Goal: Task Accomplishment & Management: Complete application form

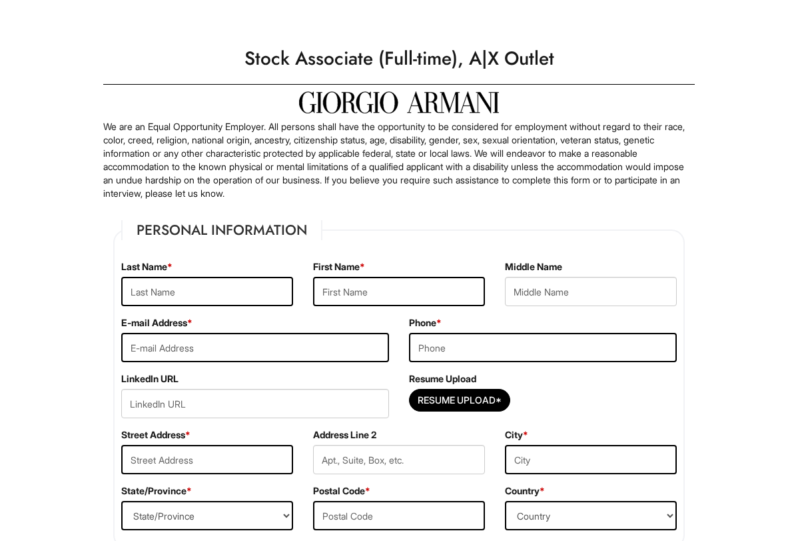
scroll to position [133, 0]
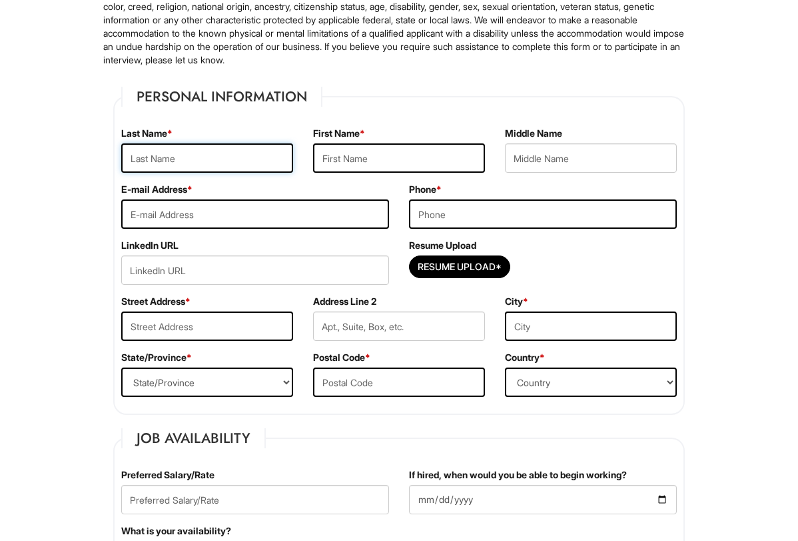
click at [200, 154] on input "text" at bounding box center [207, 157] width 172 height 29
type input "Albert"
type input "Leo"
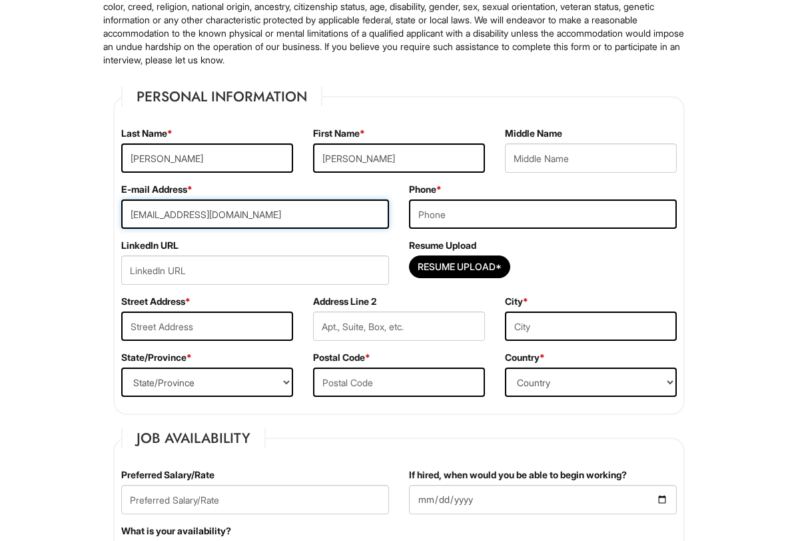
type input "leoalbertfitness@gmail.com"
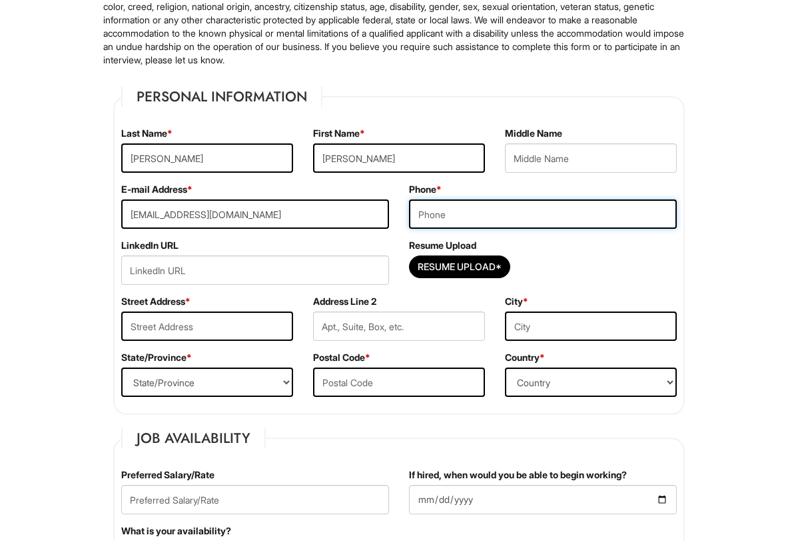
click at [434, 203] on input "tel" at bounding box center [543, 213] width 268 height 29
type input "7026659124"
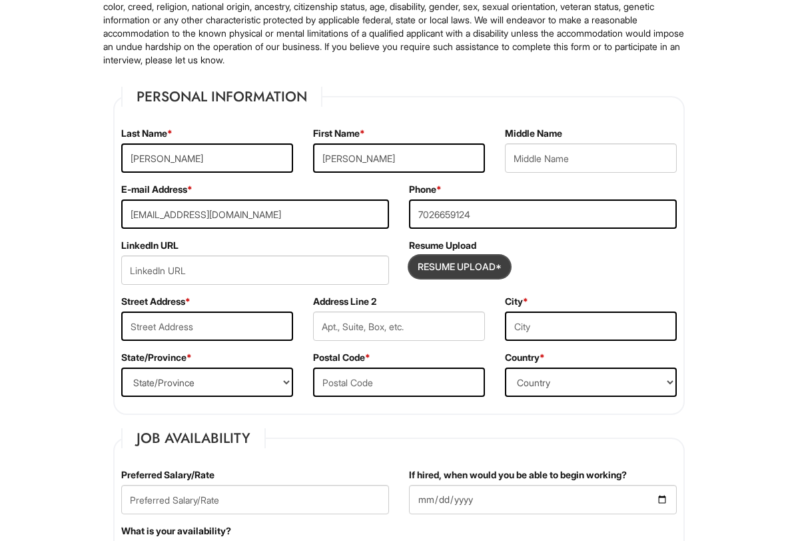
click at [425, 269] on input "Resume Upload*" at bounding box center [460, 266] width 100 height 21
type input "C:\fakepath\Resume .pdf"
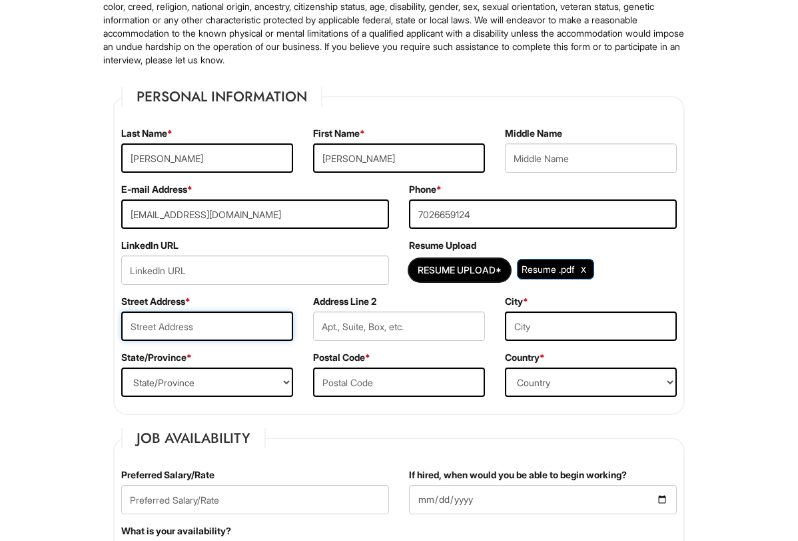
click at [222, 329] on input "text" at bounding box center [207, 325] width 172 height 29
type input "4358 Seville St"
type input "Las Vegas"
select select "NV"
type input "89121"
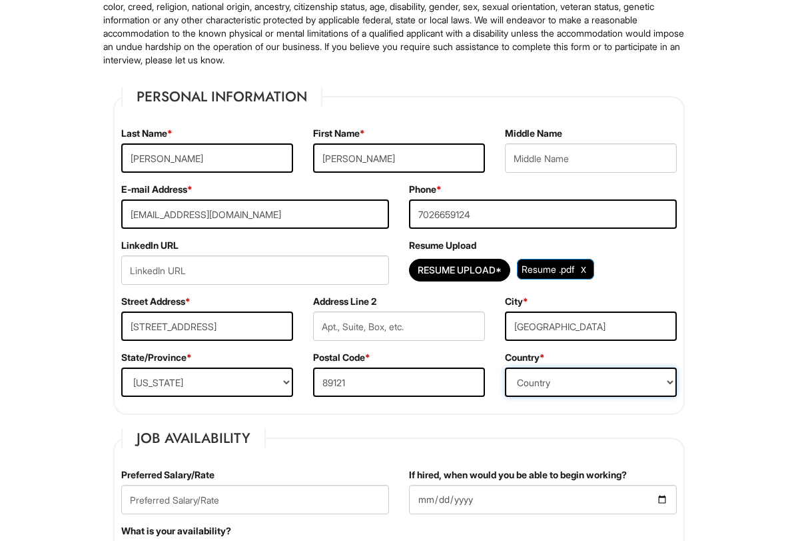
select select "United States of America"
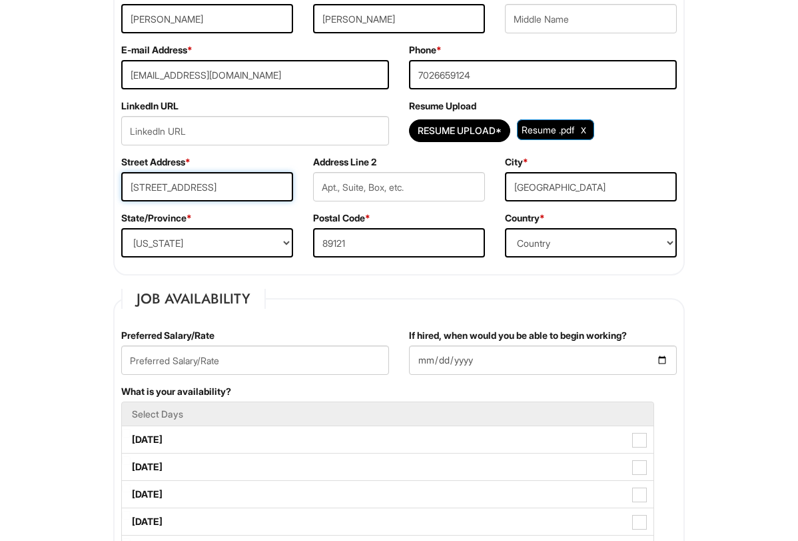
scroll to position [333, 0]
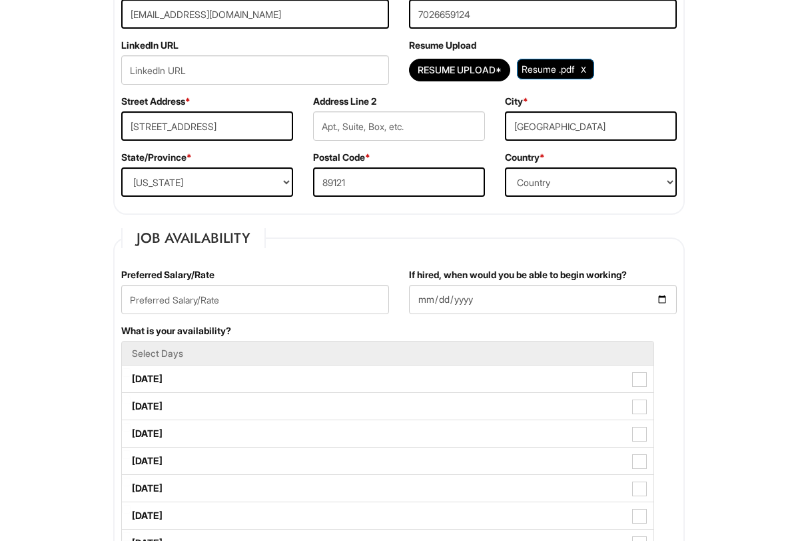
click at [369, 243] on fieldset "Job Availability Preferred Salary/Rate If hired, when would you be able to begi…" at bounding box center [399, 500] width 572 height 545
click at [292, 297] on input "text" at bounding box center [255, 299] width 268 height 29
type input "15"
click at [468, 303] on input "If hired, when would you be able to begin working?" at bounding box center [543, 299] width 268 height 29
click at [641, 301] on input "If hired, when would you be able to begin working?" at bounding box center [543, 299] width 268 height 29
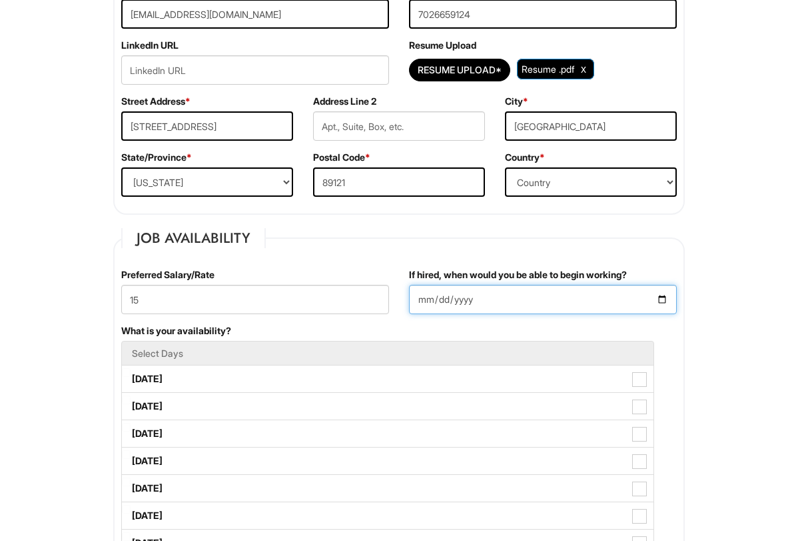
click at [660, 298] on input "If hired, when would you be able to begin working?" at bounding box center [543, 299] width 268 height 29
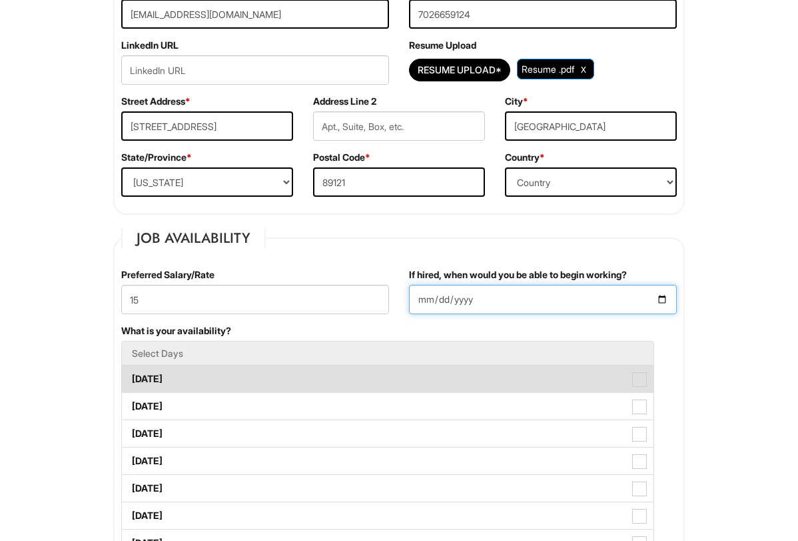
type input "2025-08-20"
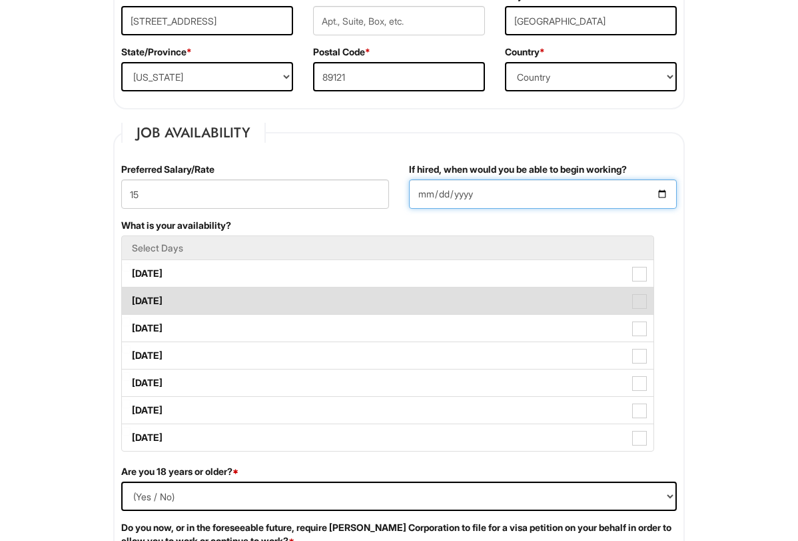
scroll to position [467, 0]
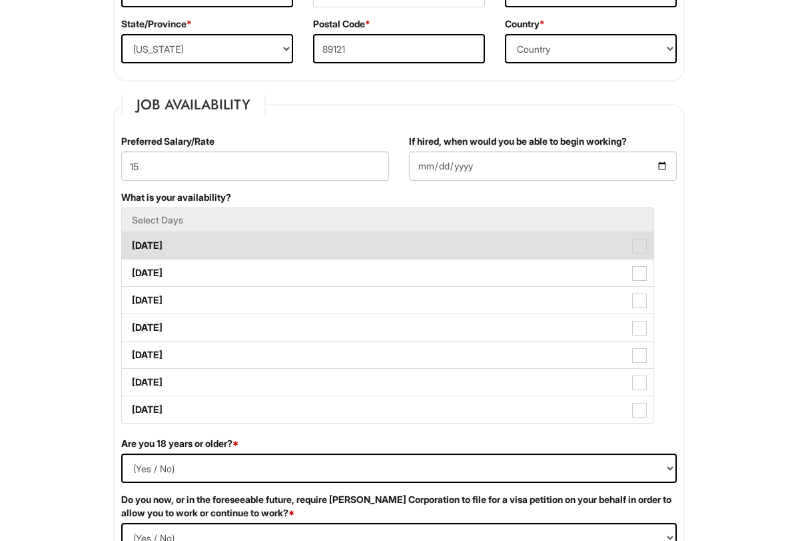
click at [638, 245] on span at bounding box center [639, 246] width 15 height 15
click at [131, 243] on Available_Monday "Monday" at bounding box center [126, 239] width 9 height 9
checkbox Available_Monday "true"
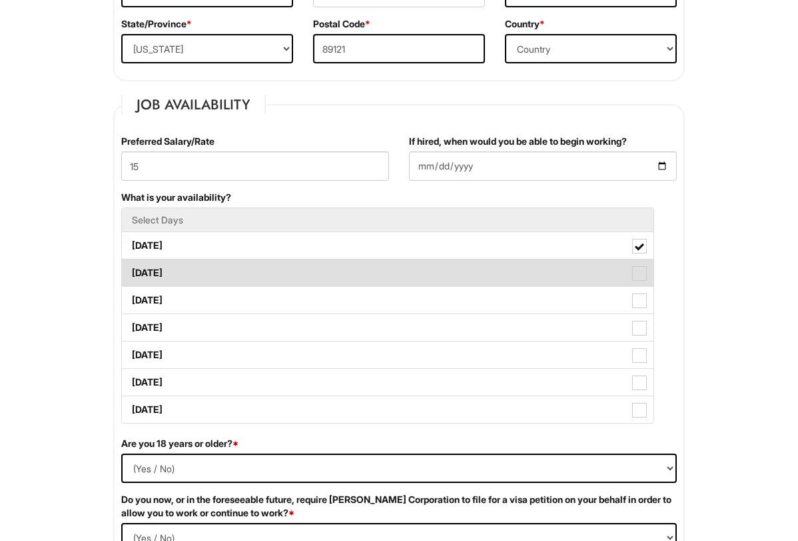
click at [642, 275] on span at bounding box center [639, 273] width 15 height 15
click at [131, 271] on Available_Tuesday "Tuesday" at bounding box center [126, 266] width 9 height 9
checkbox Available_Tuesday "true"
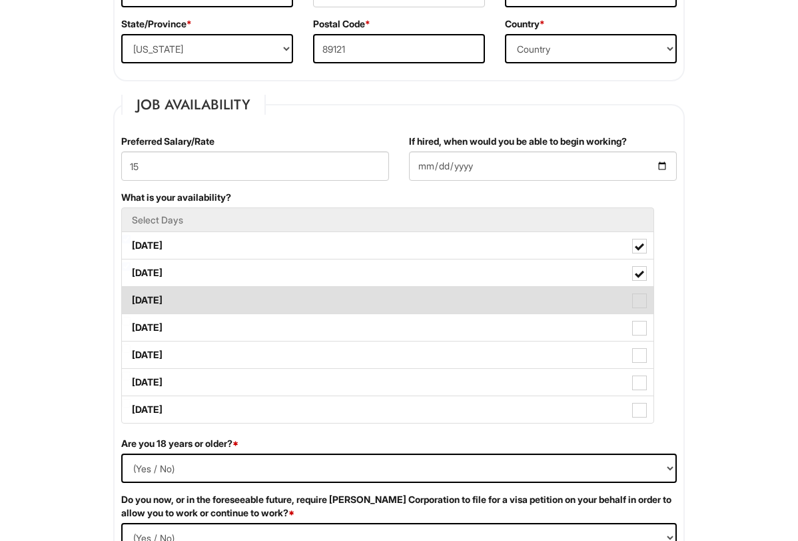
click at [642, 296] on span at bounding box center [639, 300] width 15 height 15
click at [131, 296] on Available_Wednesday "Wednesday" at bounding box center [126, 293] width 9 height 9
checkbox Available_Wednesday "true"
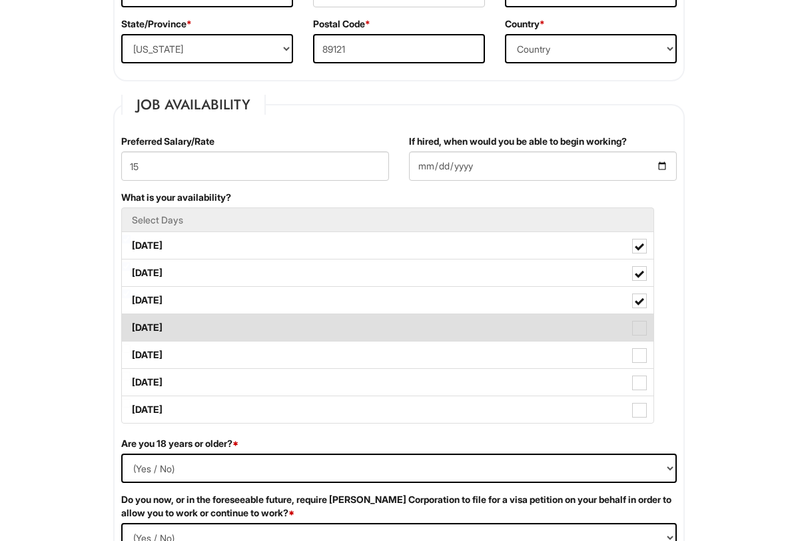
click at [644, 326] on span at bounding box center [639, 328] width 15 height 15
click at [131, 325] on Available_Thursday "Thursday" at bounding box center [126, 321] width 9 height 9
checkbox Available_Thursday "true"
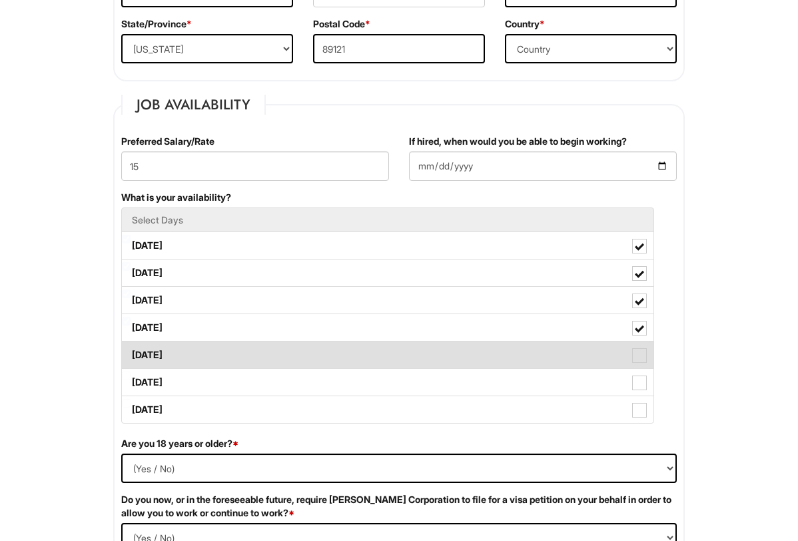
click at [640, 351] on span at bounding box center [639, 355] width 15 height 15
click at [131, 351] on Available_Friday "Friday" at bounding box center [126, 348] width 9 height 9
checkbox Available_Friday "true"
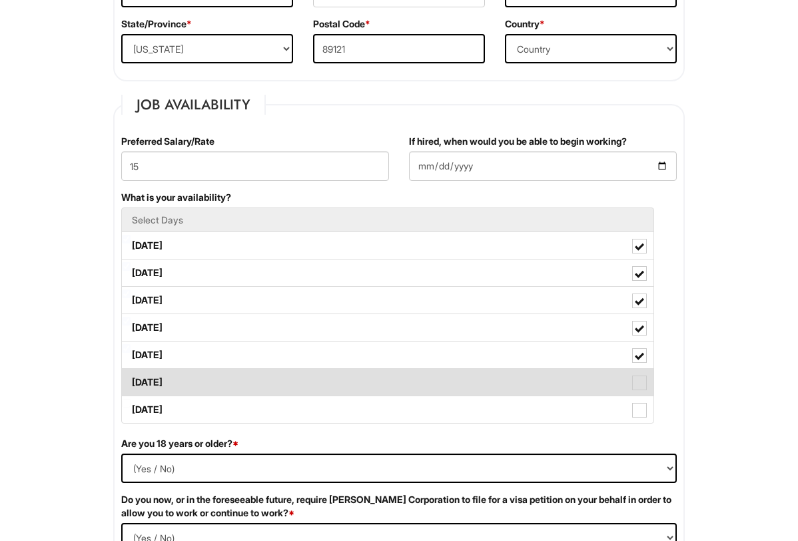
click at [636, 377] on span at bounding box center [639, 382] width 15 height 15
click at [131, 377] on Available_Saturday "Saturday" at bounding box center [126, 375] width 9 height 9
checkbox Available_Saturday "true"
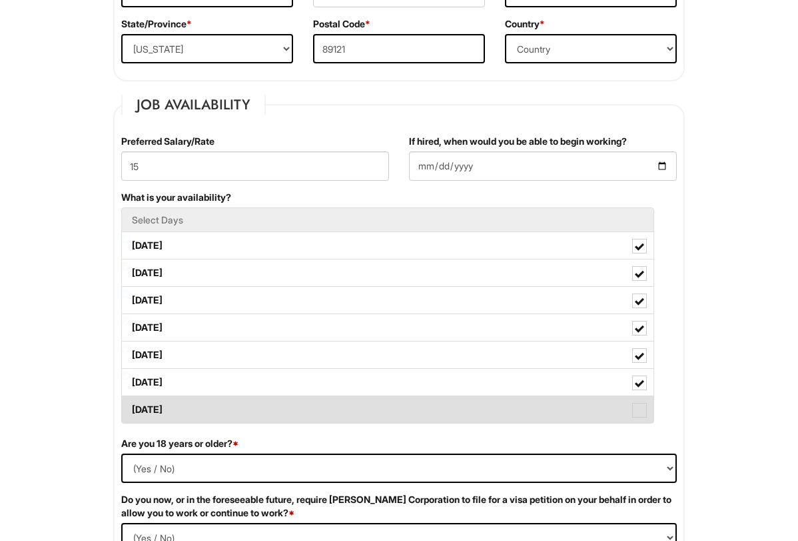
click at [637, 408] on span at bounding box center [639, 410] width 15 height 15
click at [131, 407] on Available_Sunday "Sunday" at bounding box center [126, 403] width 9 height 9
checkbox Available_Sunday "true"
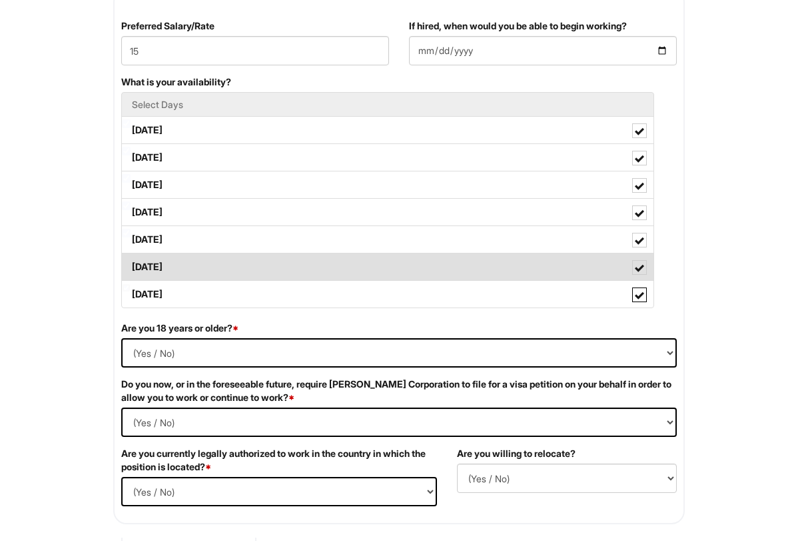
scroll to position [600, 0]
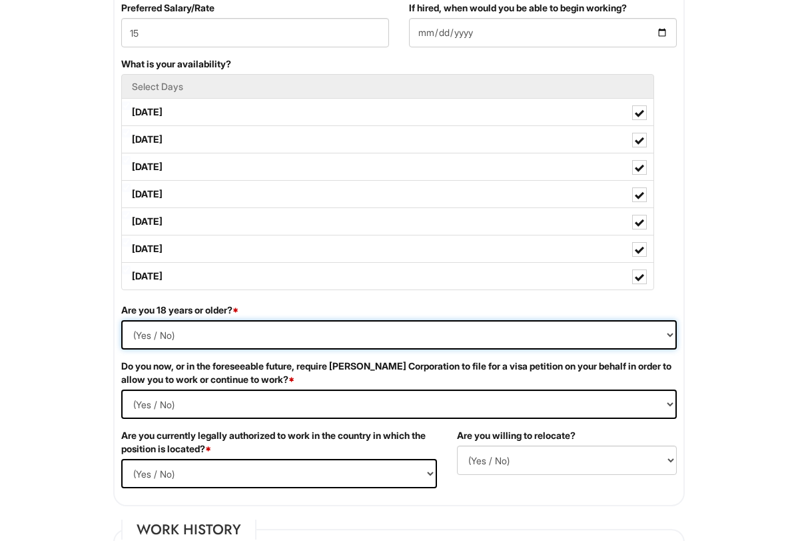
click at [253, 335] on select "(Yes / No) Yes No" at bounding box center [399, 334] width 556 height 29
select select "Yes"
click at [121, 320] on select "(Yes / No) Yes No" at bounding box center [399, 334] width 556 height 29
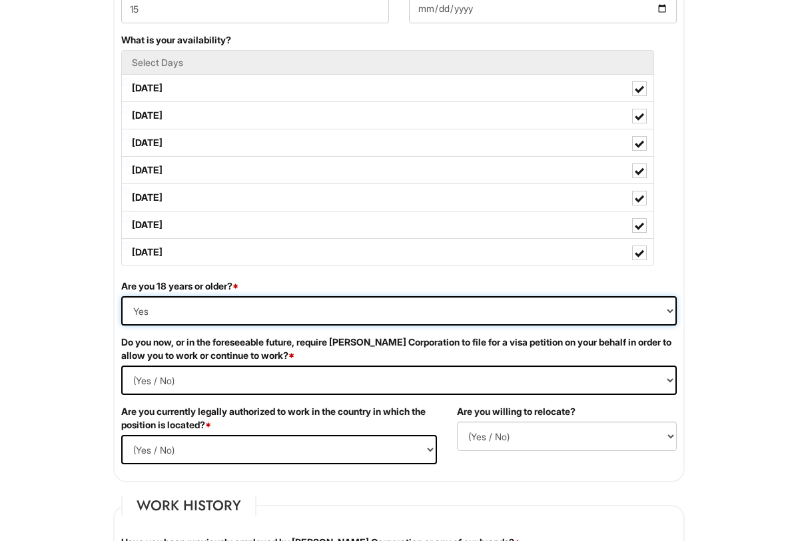
scroll to position [666, 0]
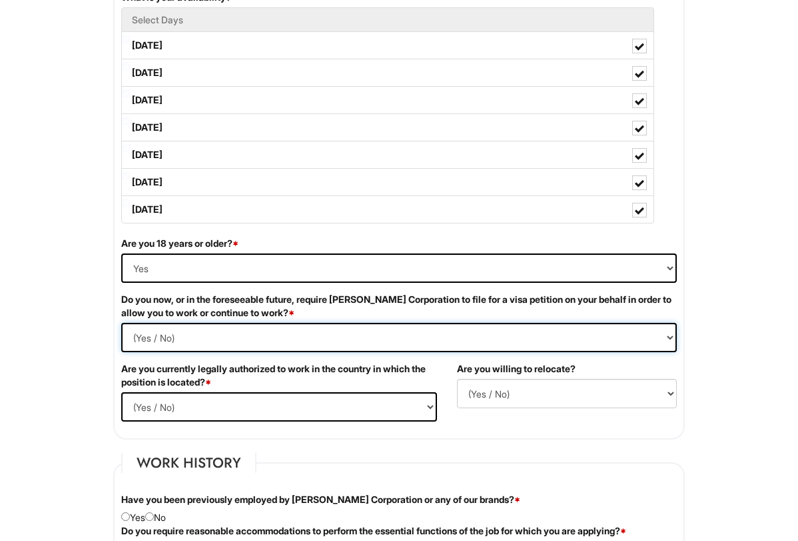
click at [289, 330] on Required "(Yes / No) Yes No" at bounding box center [399, 337] width 556 height 29
select Required "No"
click at [121, 323] on Required "(Yes / No) Yes No" at bounding box center [399, 337] width 556 height 29
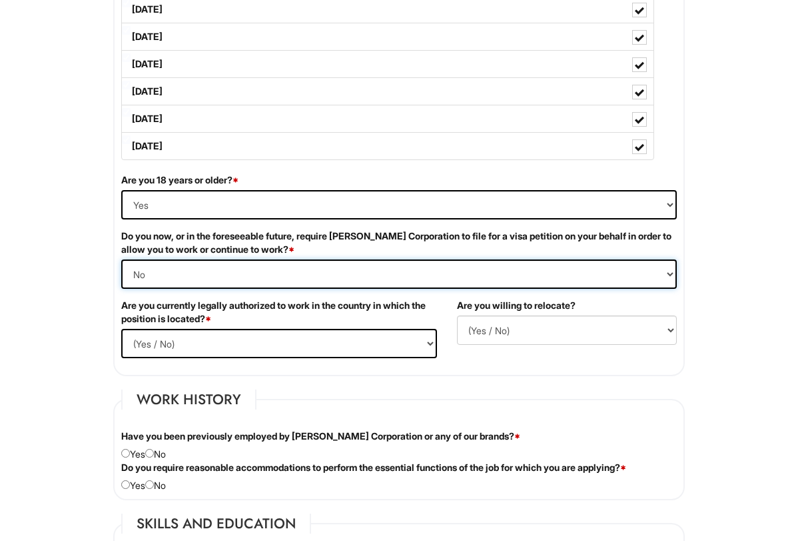
scroll to position [733, 0]
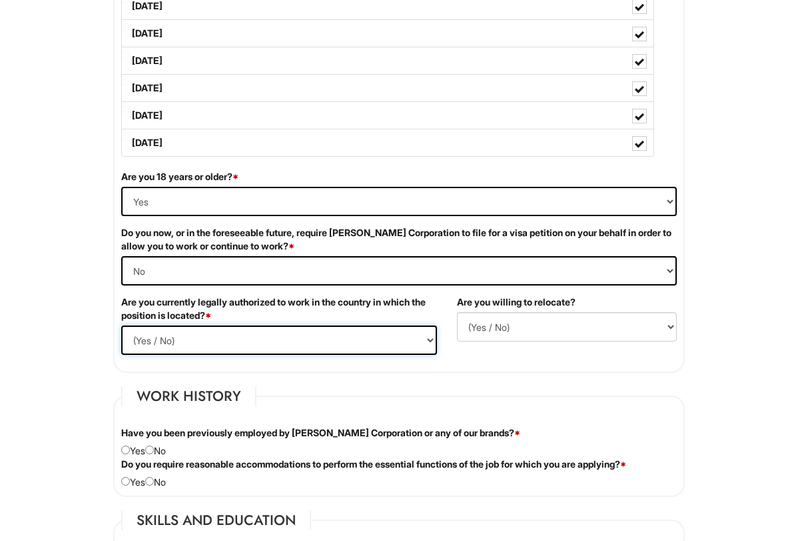
click at [205, 336] on select "(Yes / No) Yes No" at bounding box center [279, 339] width 316 height 29
select select "Yes"
click at [121, 325] on select "(Yes / No) Yes No" at bounding box center [279, 339] width 316 height 29
click at [487, 332] on select "(Yes / No) No Yes" at bounding box center [567, 326] width 220 height 29
select select "Y"
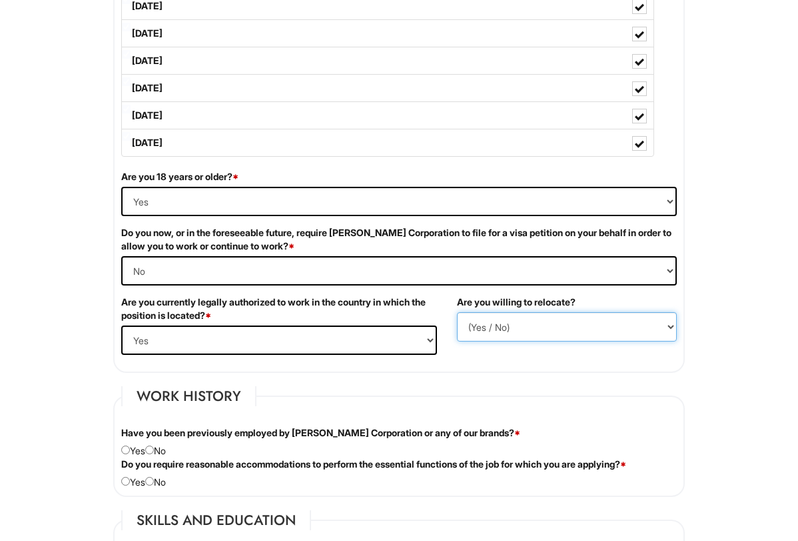
click at [457, 312] on select "(Yes / No) No Yes" at bounding box center [567, 326] width 220 height 29
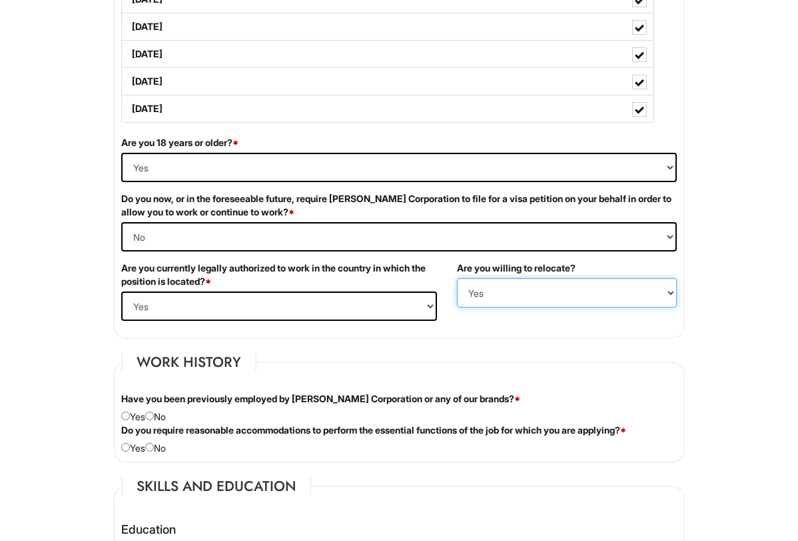
scroll to position [866, 0]
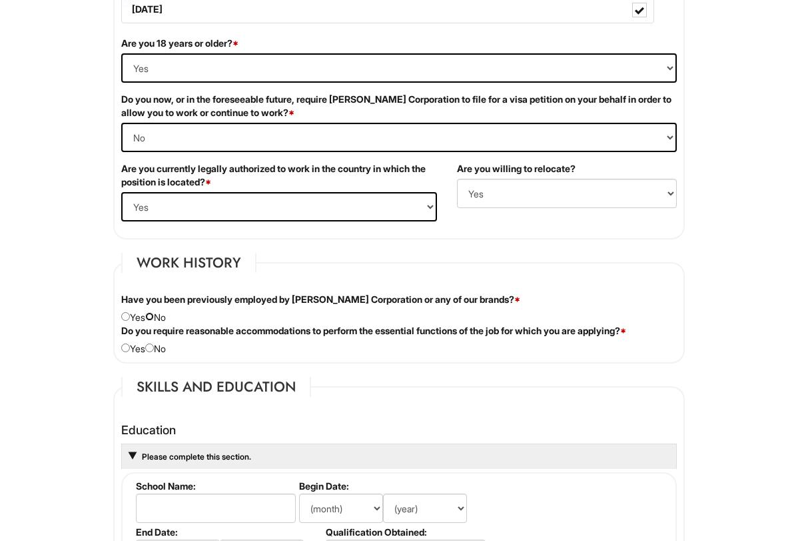
click at [153, 319] on input "radio" at bounding box center [149, 316] width 9 height 9
radio input "true"
click at [154, 346] on input "radio" at bounding box center [149, 347] width 9 height 9
radio input "true"
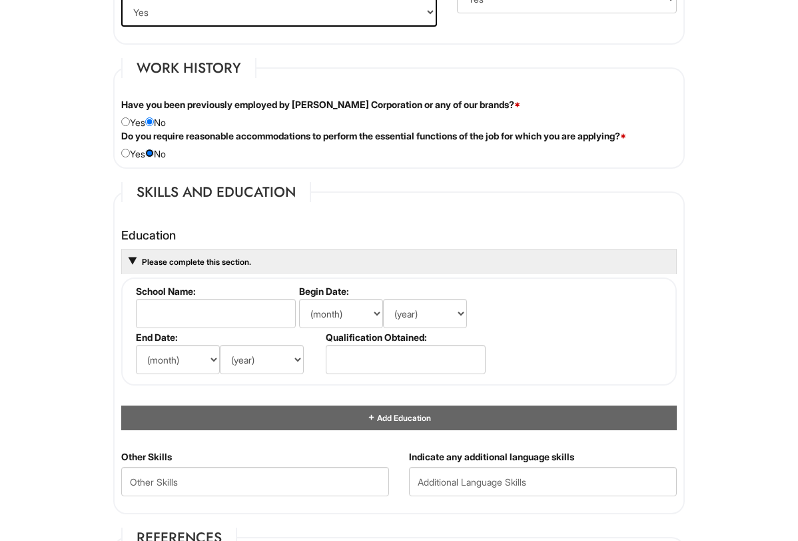
scroll to position [1066, 0]
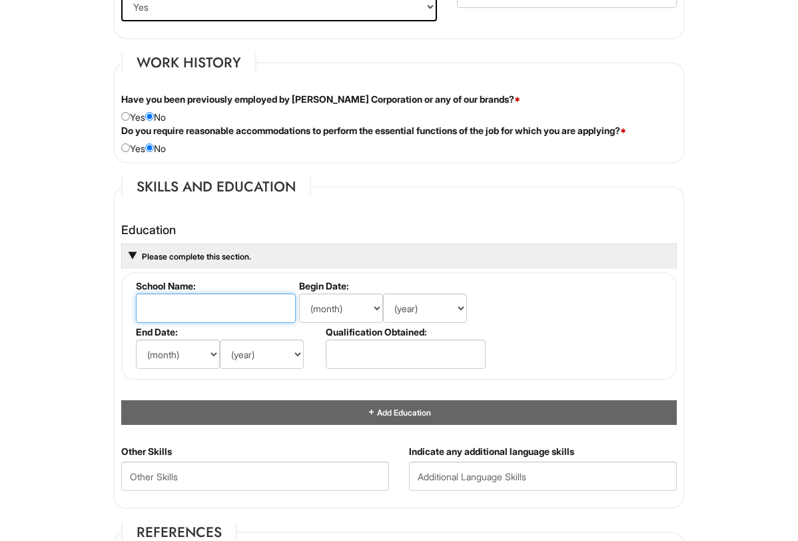
click at [245, 315] on input "text" at bounding box center [216, 307] width 160 height 29
click at [325, 319] on select "(month) Jan Feb Mar Apr May Jun Jul Aug Sep Oct Nov Dec" at bounding box center [341, 307] width 84 height 29
select select "9"
click at [299, 293] on select "(month) Jan Feb Mar Apr May Jun Jul Aug Sep Oct Nov Dec" at bounding box center [341, 307] width 84 height 29
click at [409, 308] on select "(year) 2029 2028 2027 2026 2025 2024 2023 2022 2021 2020 2019 2018 2017 2016 20…" at bounding box center [425, 307] width 84 height 29
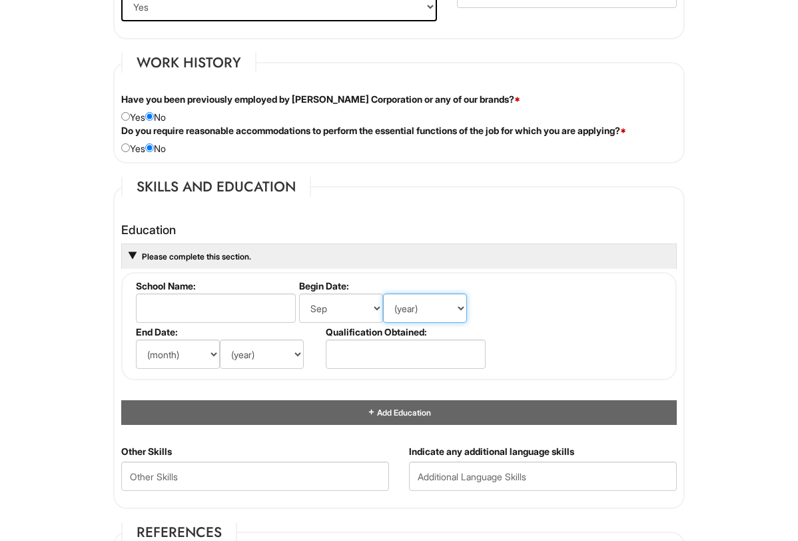
select select "2015"
click at [383, 293] on select "(year) 2029 2028 2027 2026 2025 2024 2023 2022 2021 2020 2019 2018 2017 2016 20…" at bounding box center [425, 307] width 84 height 29
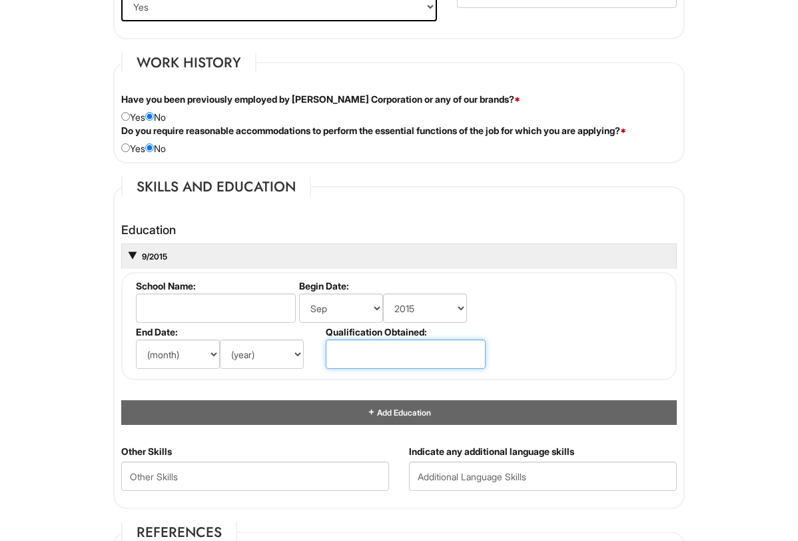
click at [343, 358] on input "text" at bounding box center [406, 353] width 160 height 29
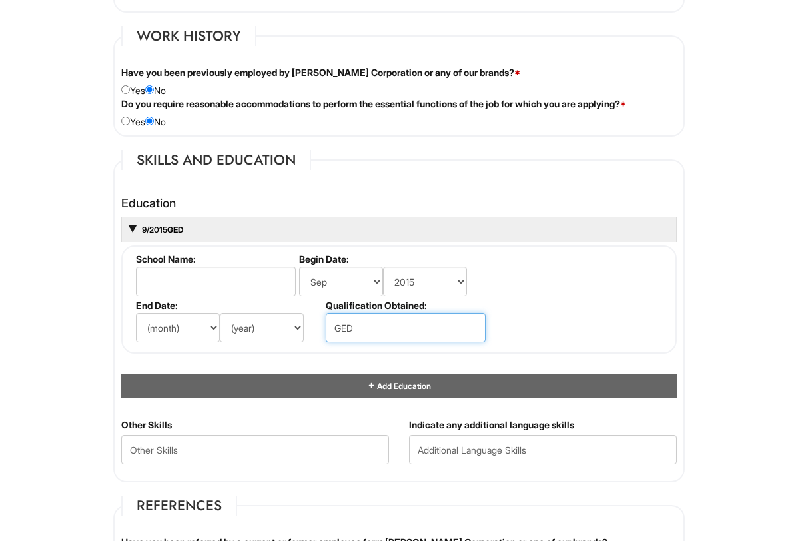
scroll to position [1133, 0]
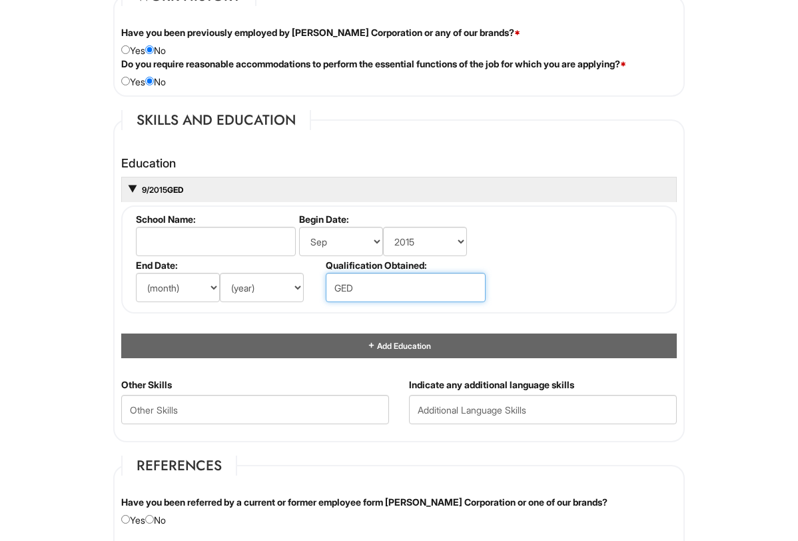
type input "GED"
click at [177, 287] on select "(month) Jan Feb Mar Apr May Jun Jul Aug Sep Oct Nov Dec" at bounding box center [178, 287] width 84 height 29
select select "7"
click at [136, 273] on select "(month) Jan Feb Mar Apr May Jun Jul Aug Sep Oct Nov Dec" at bounding box center [178, 287] width 84 height 29
click at [261, 281] on select "(year) 2029 2028 2027 2026 2025 2024 2023 2022 2021 2020 2019 2018 2017 2016 20…" at bounding box center [262, 287] width 84 height 29
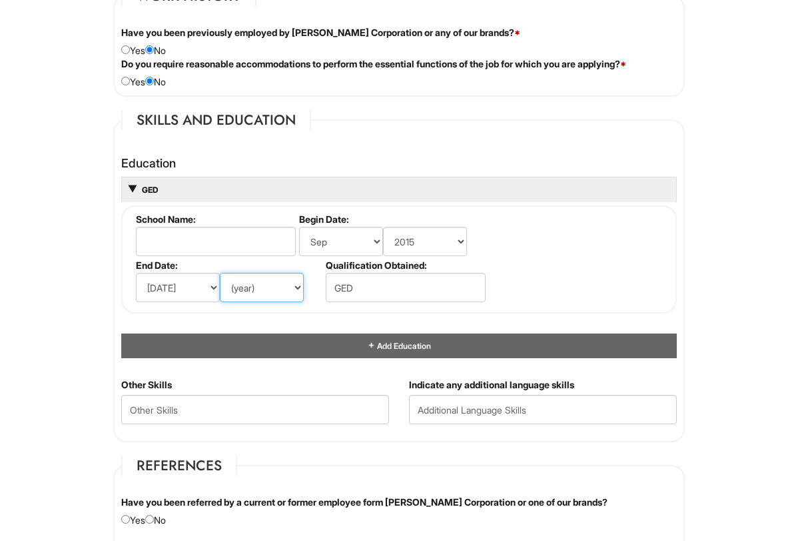
select select "2019"
click at [220, 273] on select "(year) 2029 2028 2027 2026 2025 2024 2023 2022 2021 2020 2019 2018 2017 2016 20…" at bounding box center [262, 287] width 84 height 29
click at [608, 274] on fieldset "School Name: Begin Date: (month) Jan Feb Mar Apr May Jun Jul Aug Sep Oct Nov De…" at bounding box center [399, 259] width 556 height 108
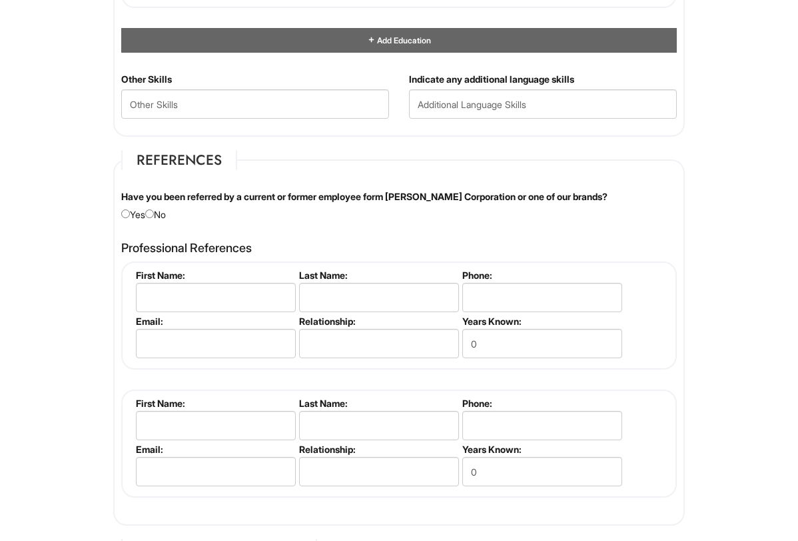
scroll to position [1466, 0]
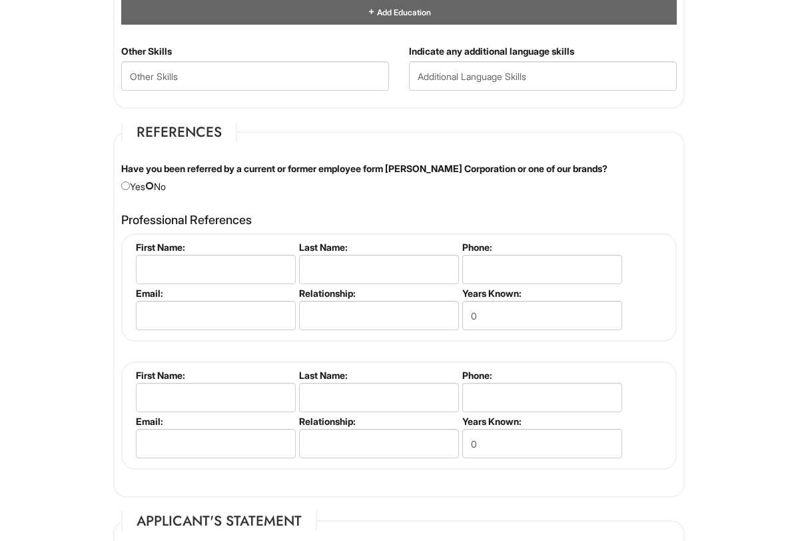
click at [154, 183] on input "radio" at bounding box center [149, 185] width 9 height 9
radio input "true"
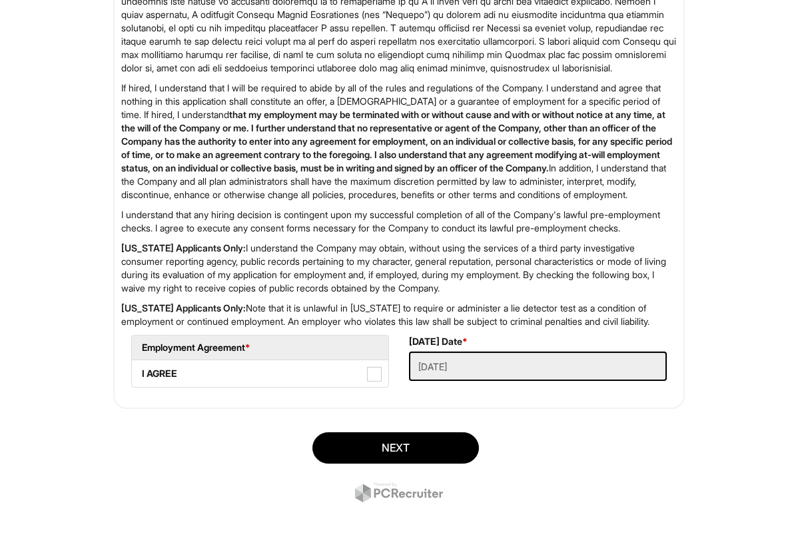
scroll to position [2063, 0]
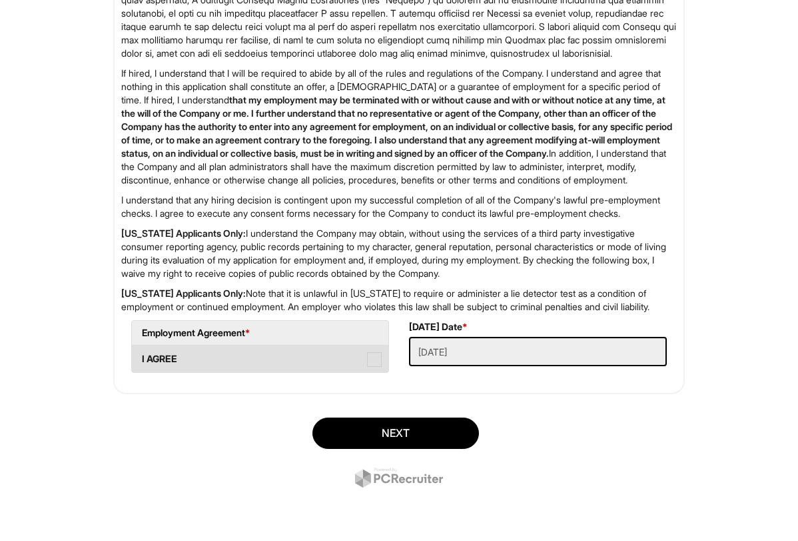
click at [374, 359] on span at bounding box center [374, 359] width 15 height 15
click at [141, 357] on AGREE "I AGREE" at bounding box center [136, 352] width 9 height 9
checkbox AGREE "true"
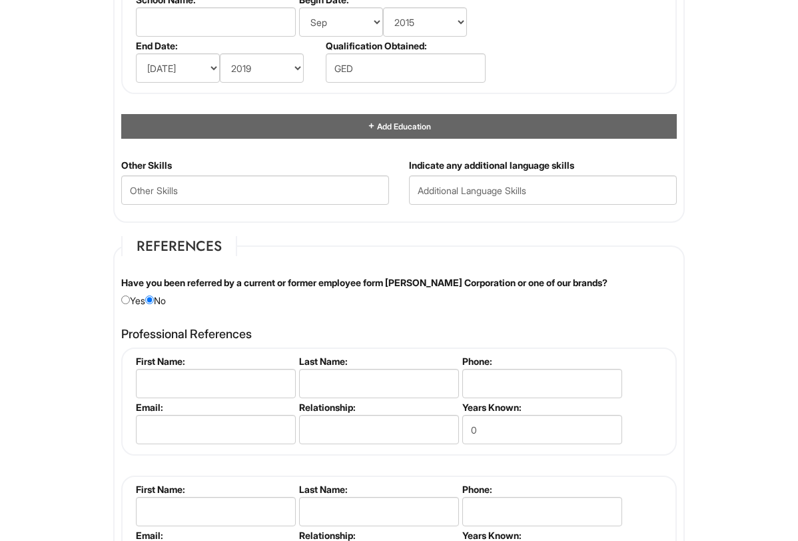
scroll to position [1330, 0]
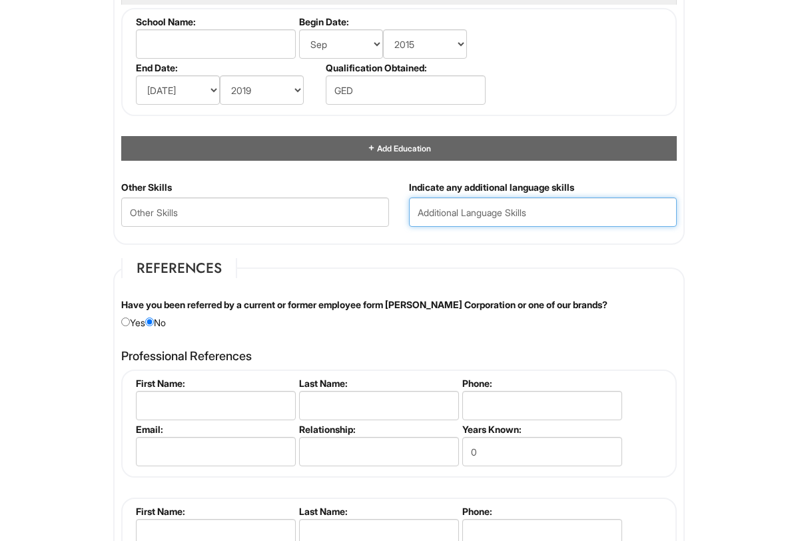
click at [453, 220] on input "text" at bounding box center [543, 211] width 268 height 29
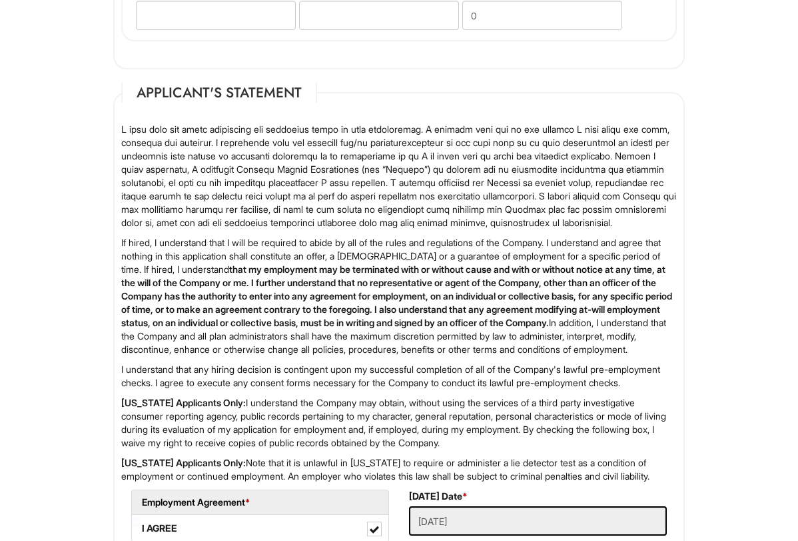
scroll to position [2063, 0]
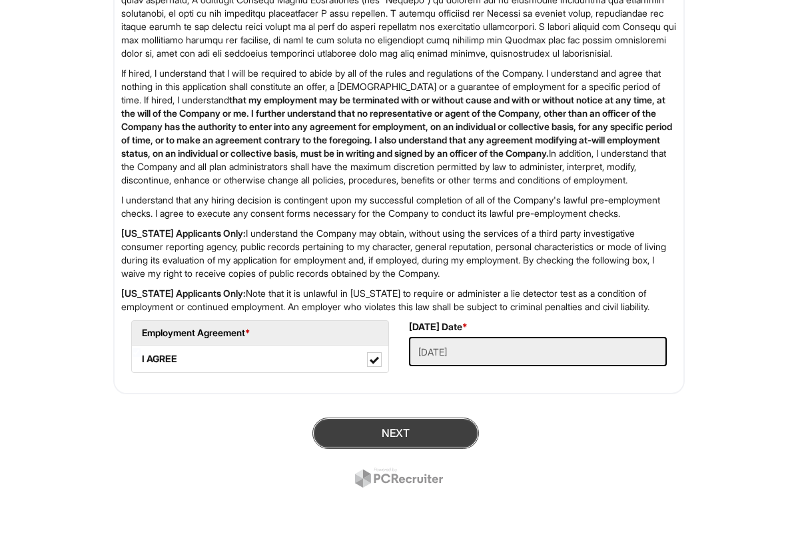
click at [391, 431] on button "Next" at bounding box center [396, 432] width 167 height 31
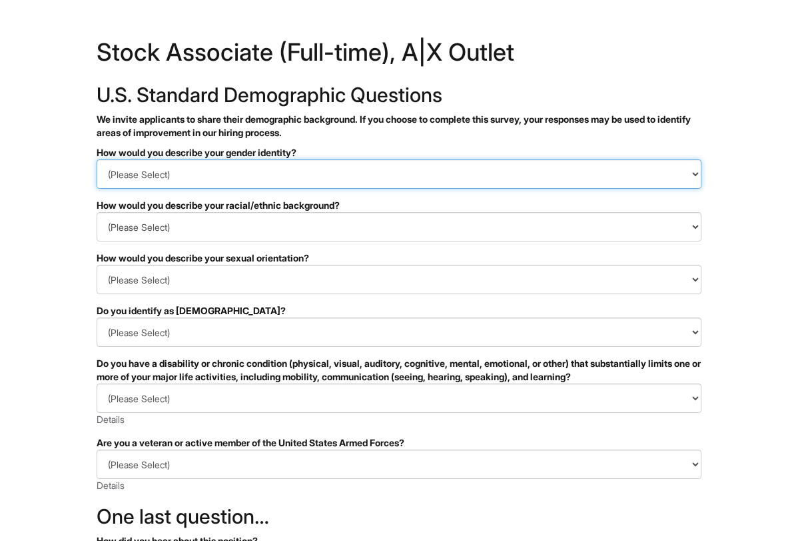
click at [251, 184] on select "(Please Select) Man Woman [DEMOGRAPHIC_DATA] I prefer to self-describe I don't …" at bounding box center [399, 173] width 605 height 29
select select "Man"
click at [97, 159] on select "(Please Select) Man Woman [DEMOGRAPHIC_DATA] I prefer to self-describe I don't …" at bounding box center [399, 173] width 605 height 29
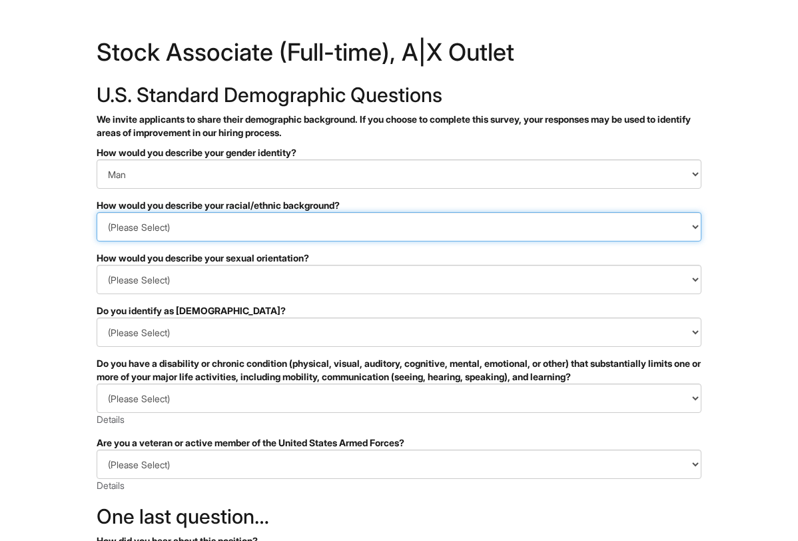
click at [180, 227] on select "(Please Select) [DEMOGRAPHIC_DATA] or of [DEMOGRAPHIC_DATA] descent [DEMOGRAPHI…" at bounding box center [399, 226] width 605 height 29
select select "White or European"
click at [97, 212] on select "(Please Select) [DEMOGRAPHIC_DATA] or of [DEMOGRAPHIC_DATA] descent [DEMOGRAPHI…" at bounding box center [399, 226] width 605 height 29
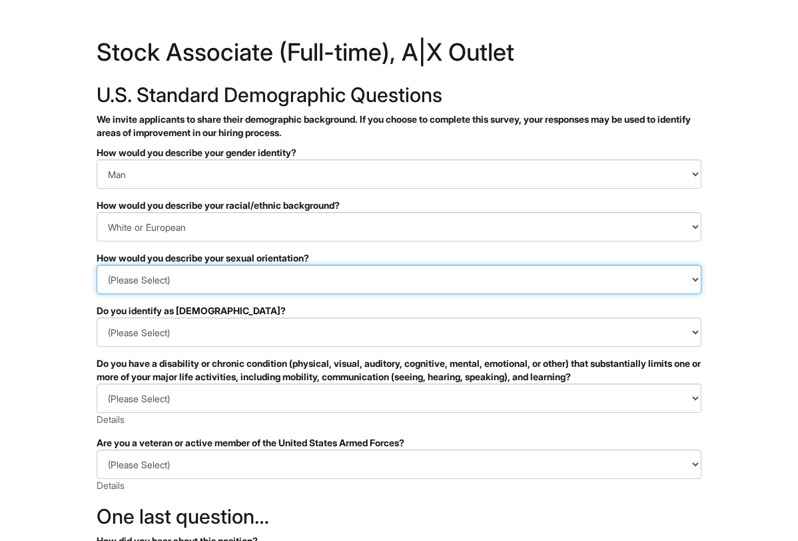
click at [196, 285] on select "(Please Select) [DEMOGRAPHIC_DATA] [DEMOGRAPHIC_DATA] and/or [DEMOGRAPHIC_DATA]…" at bounding box center [399, 279] width 605 height 29
select select "[DEMOGRAPHIC_DATA]"
click at [97, 265] on select "(Please Select) [DEMOGRAPHIC_DATA] [DEMOGRAPHIC_DATA] and/or [DEMOGRAPHIC_DATA]…" at bounding box center [399, 279] width 605 height 29
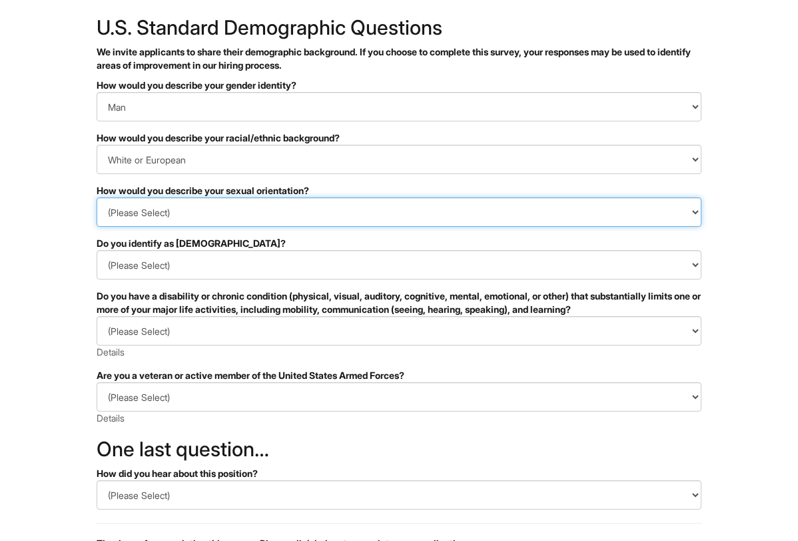
scroll to position [133, 0]
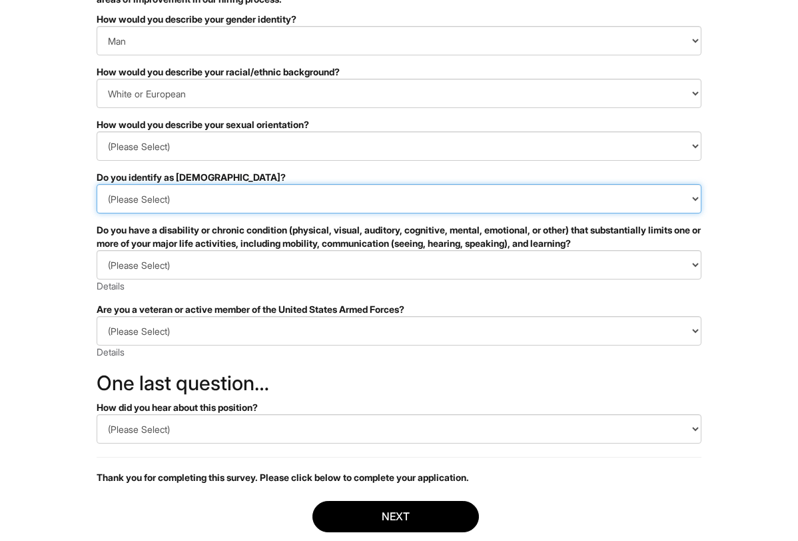
click at [161, 199] on select "(Please Select) Yes No I prefer to self-describe I don't wish to answer" at bounding box center [399, 198] width 605 height 29
select select "No"
click at [97, 184] on select "(Please Select) Yes No I prefer to self-describe I don't wish to answer" at bounding box center [399, 198] width 605 height 29
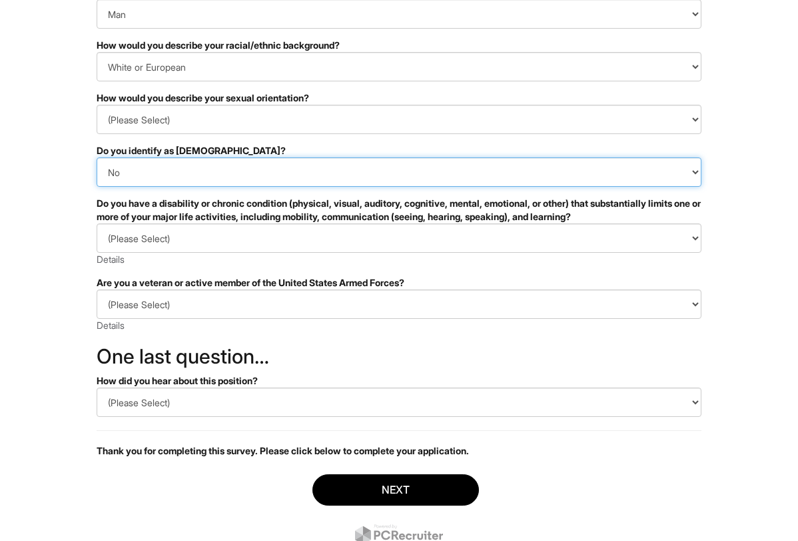
scroll to position [200, 0]
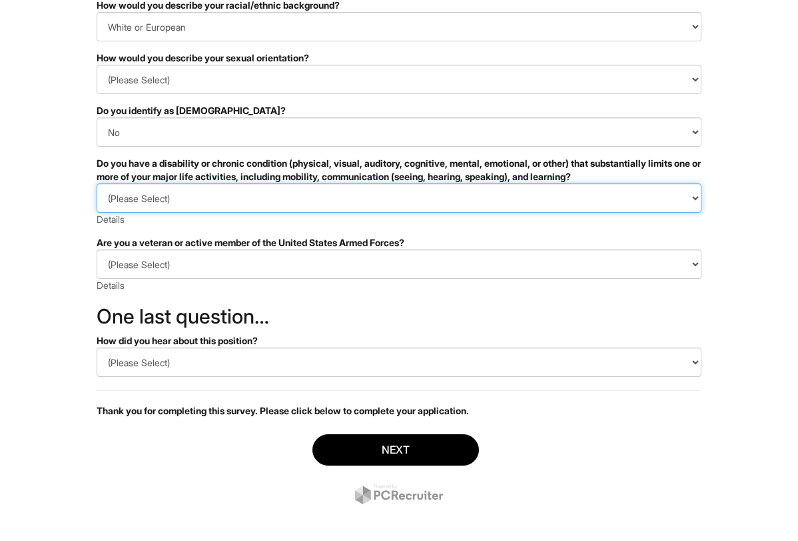
click at [163, 203] on select "(Please Select) YES, I HAVE A DISABILITY (or previously had a disability) NO, I…" at bounding box center [399, 197] width 605 height 29
select select "NO, I DON'T HAVE A DISABILITY"
click at [97, 183] on select "(Please Select) YES, I HAVE A DISABILITY (or previously had a disability) NO, I…" at bounding box center [399, 197] width 605 height 29
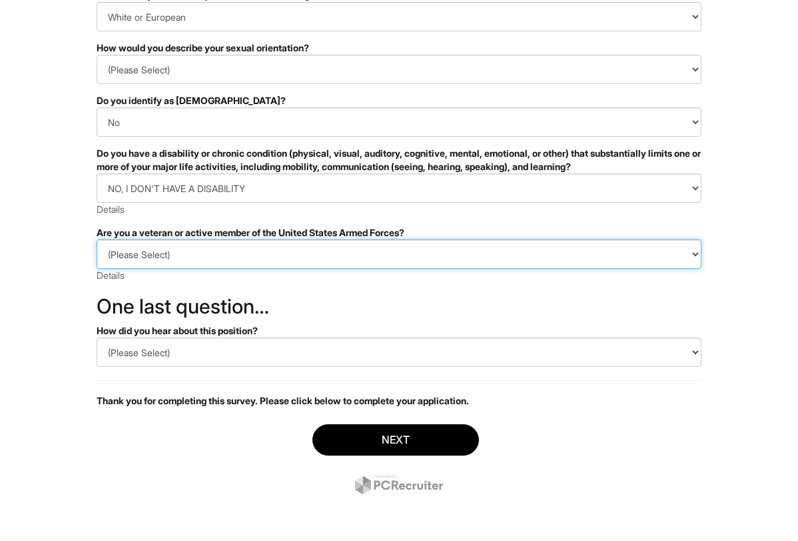
click at [197, 252] on select "(Please Select) I IDENTIFY AS ONE OR MORE OF THE CLASSIFICATIONS OF PROTECTED V…" at bounding box center [399, 253] width 605 height 29
select select "I AM NOT A PROTECTED VETERAN"
click at [97, 239] on select "(Please Select) I IDENTIFY AS ONE OR MORE OF THE CLASSIFICATIONS OF PROTECTED V…" at bounding box center [399, 253] width 605 height 29
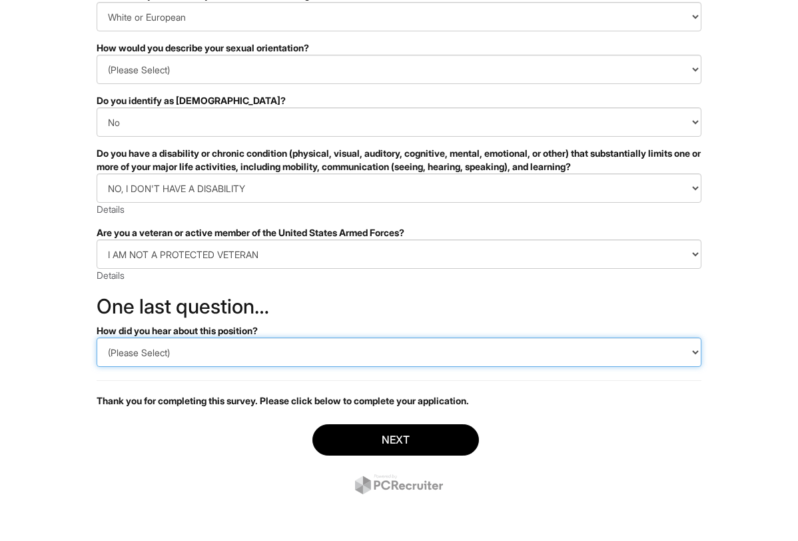
click at [199, 352] on select "(Please Select) CareerBuilder Indeed LinkedIn Monster Referral Other" at bounding box center [399, 351] width 605 height 29
select select "LinkedIn"
click at [97, 337] on select "(Please Select) CareerBuilder Indeed LinkedIn Monster Referral Other" at bounding box center [399, 351] width 605 height 29
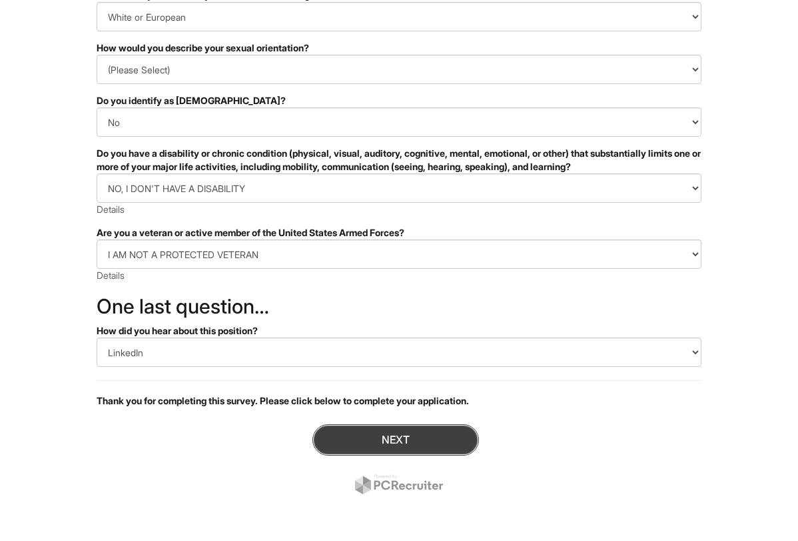
click at [384, 442] on button "Next" at bounding box center [396, 439] width 167 height 31
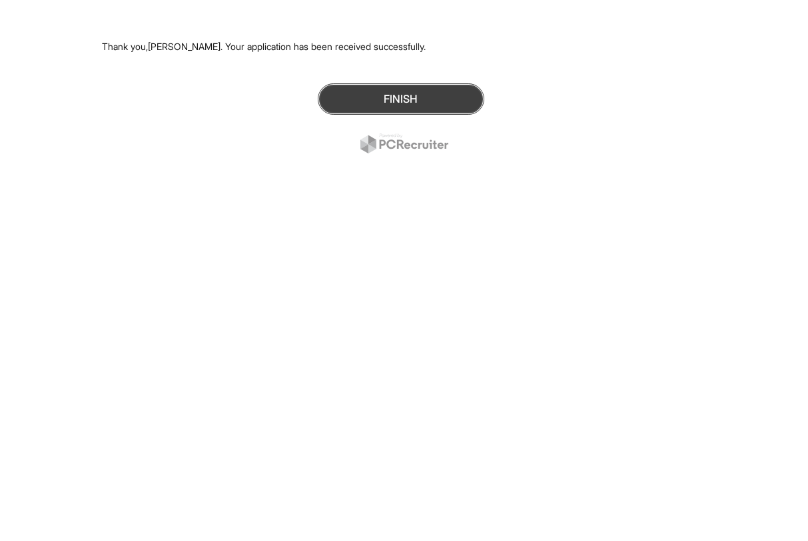
click at [395, 100] on button "Finish" at bounding box center [401, 98] width 167 height 31
